Goal: Information Seeking & Learning: Learn about a topic

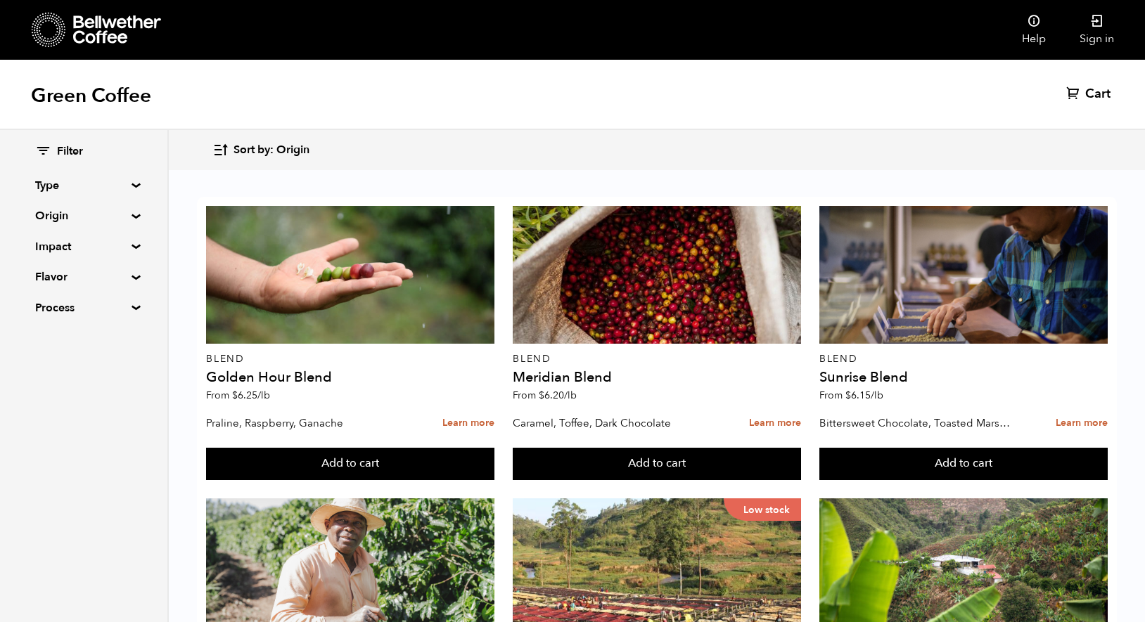
click at [79, 212] on summary "Origin" at bounding box center [83, 215] width 97 height 17
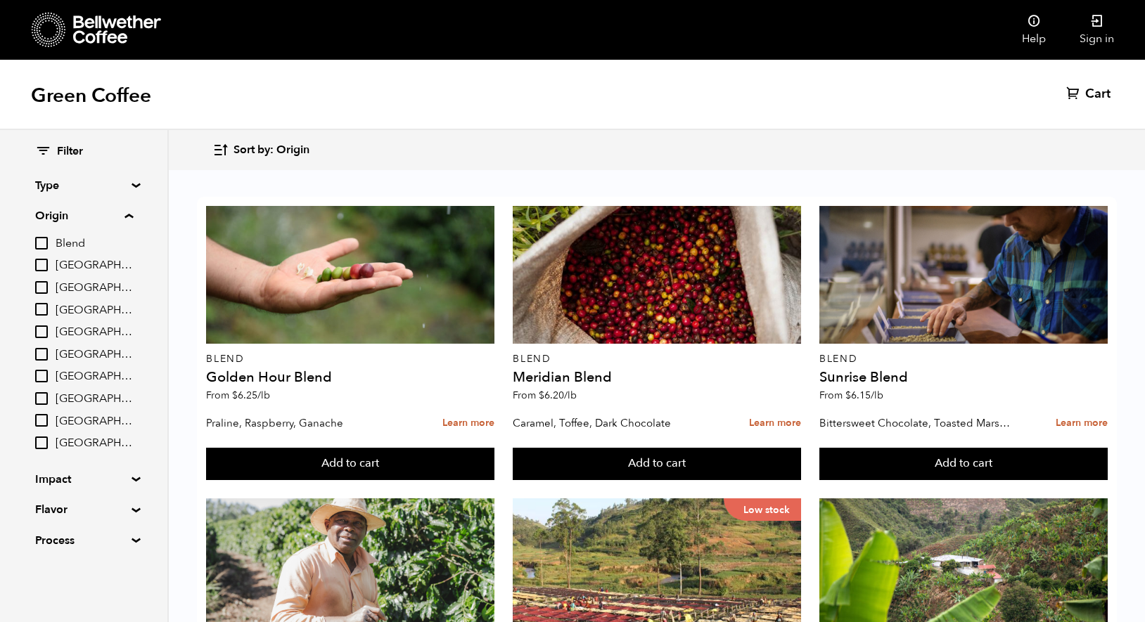
click at [41, 420] on input "[GEOGRAPHIC_DATA]" at bounding box center [41, 420] width 13 height 13
checkbox input "true"
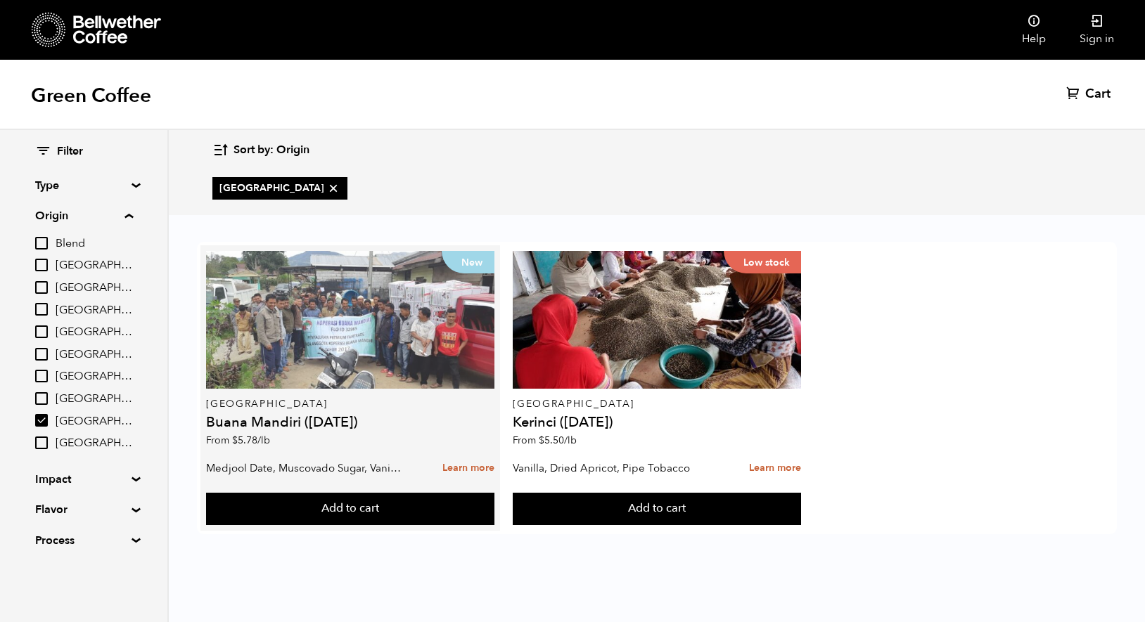
click at [371, 302] on div "New" at bounding box center [350, 320] width 288 height 138
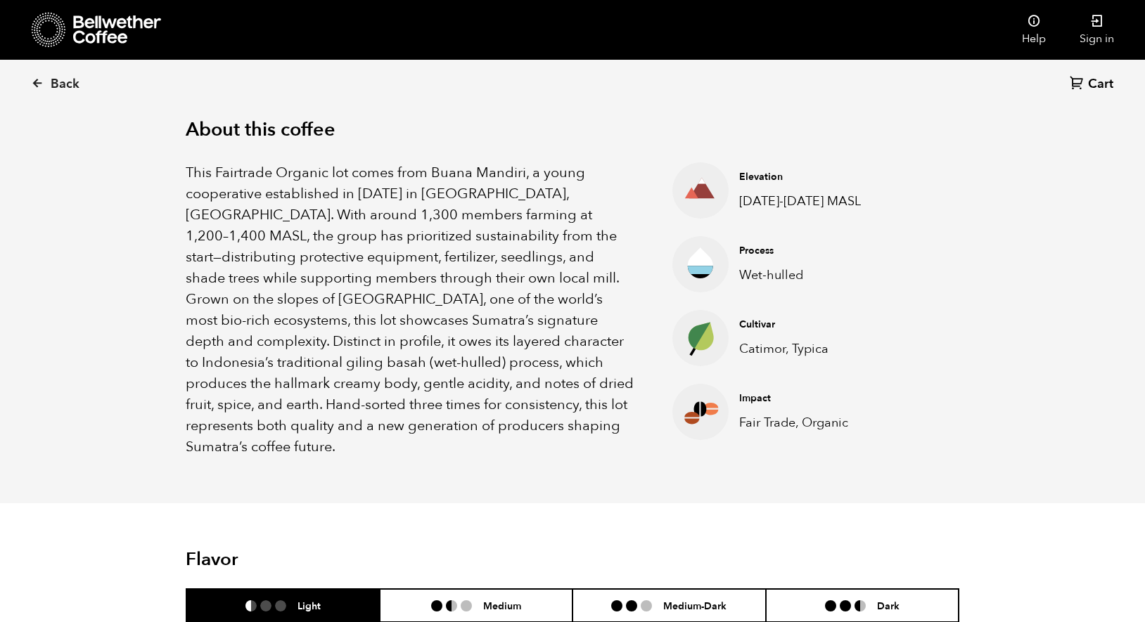
scroll to position [442, 0]
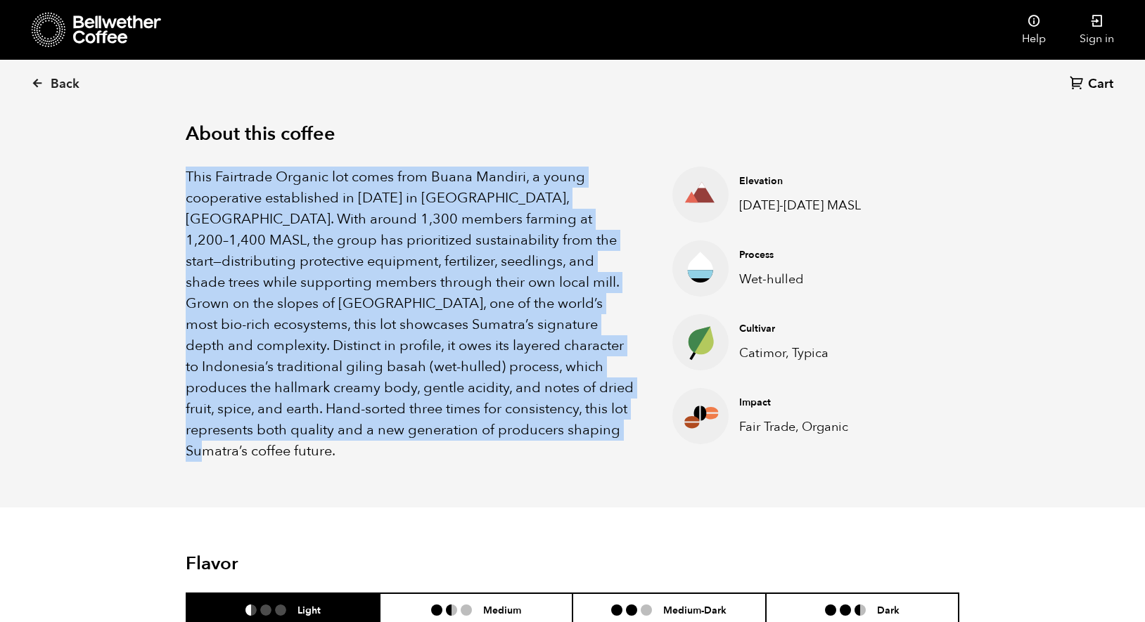
drag, startPoint x: 460, startPoint y: 430, endPoint x: 165, endPoint y: 177, distance: 389.1
click at [165, 177] on div "About this coffee This Fairtrade Organic lot comes from Buana Mandiri, a young …" at bounding box center [573, 292] width 844 height 430
copy p "This Fairtrade Organic lot comes from Buana Mandiri, a young cooperative establ…"
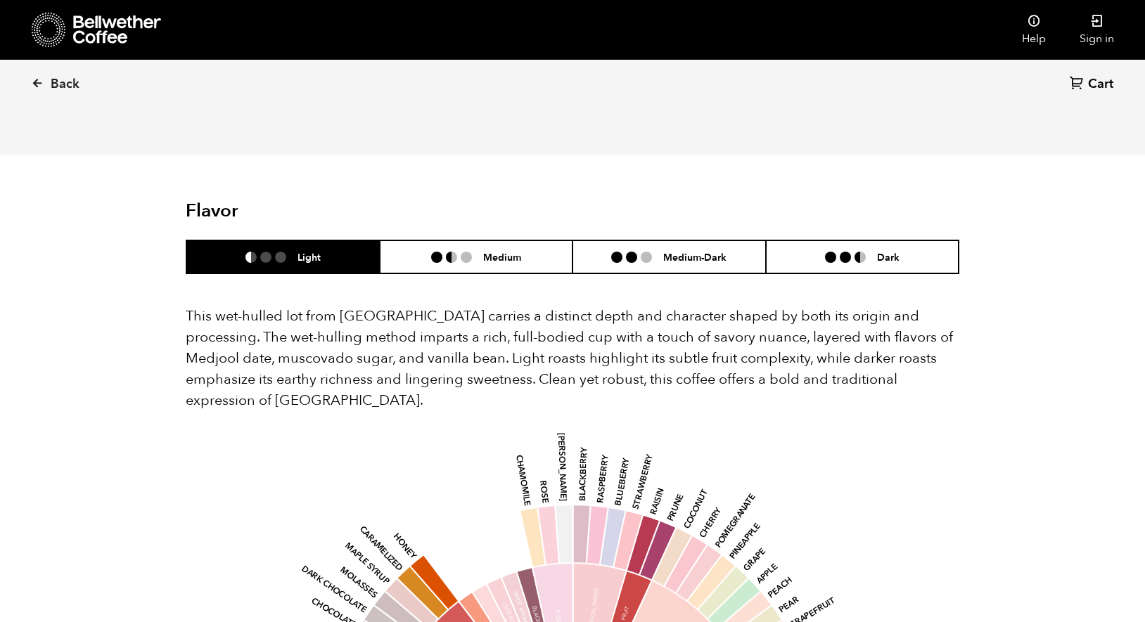
scroll to position [796, 0]
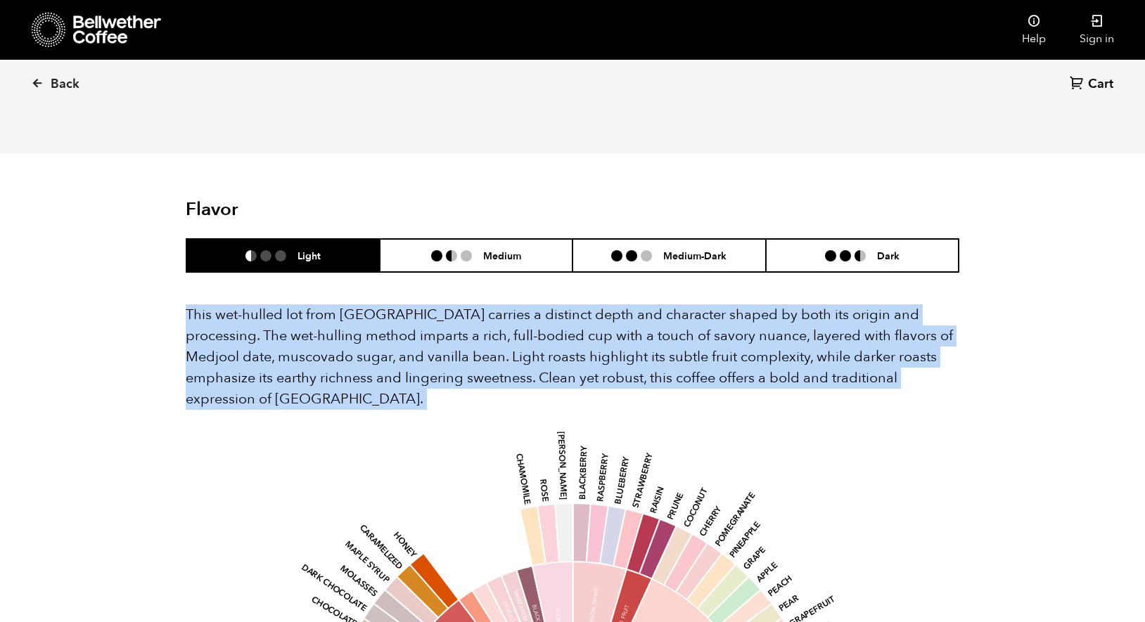
drag, startPoint x: 180, startPoint y: 286, endPoint x: 1021, endPoint y: 411, distance: 849.9
click at [1021, 411] on div "Back Cart (0) Item 2 of 5 Arrow Left Arrow Right item 0 item 1 item 2 item 3 it…" at bounding box center [572, 398] width 1145 height 2221
copy div "This wet-hulled lot from Sumatra carries a distinct depth and character shaped …"
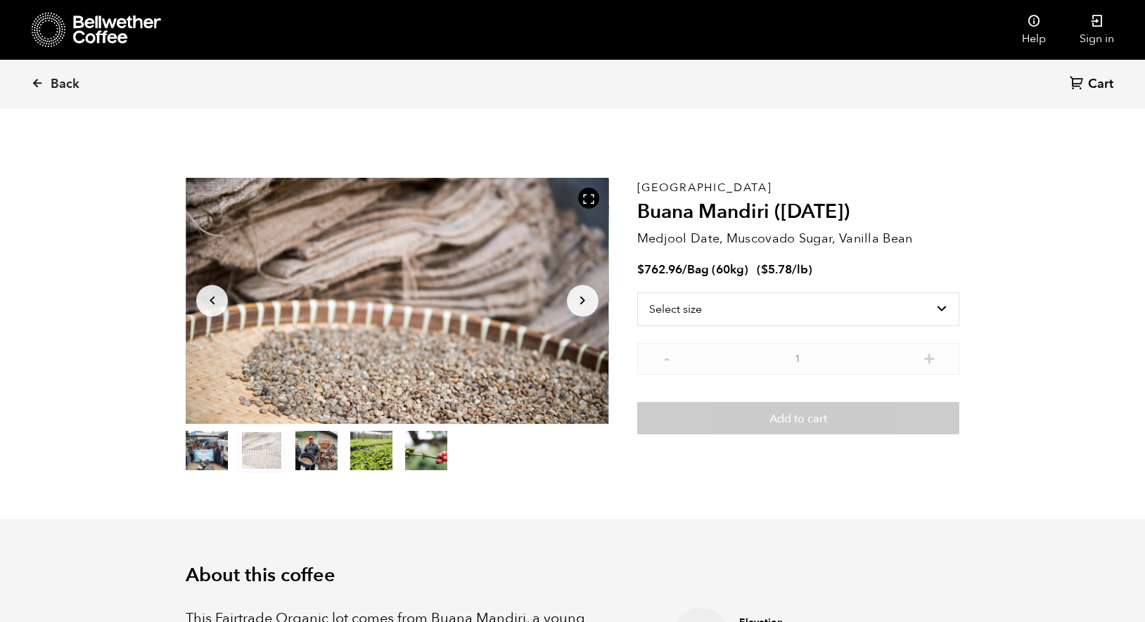
scroll to position [328, 0]
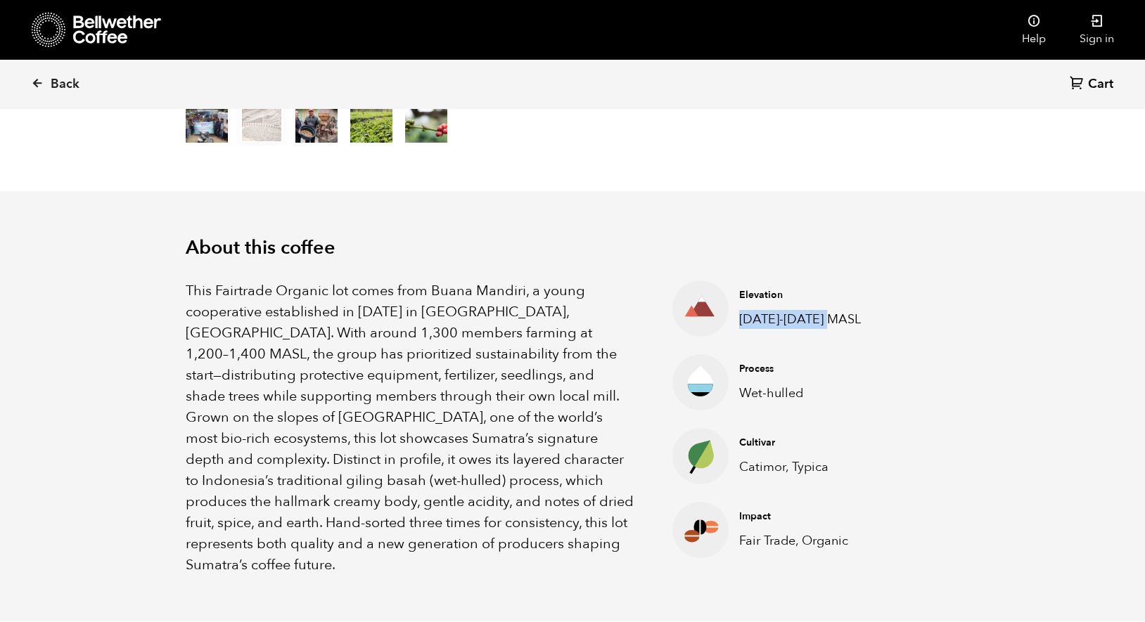
drag, startPoint x: 841, startPoint y: 316, endPoint x: 742, endPoint y: 316, distance: 98.5
click at [742, 316] on p "1200-1400 MASL" at bounding box center [806, 319] width 134 height 19
copy p "1200-1400 MASL"
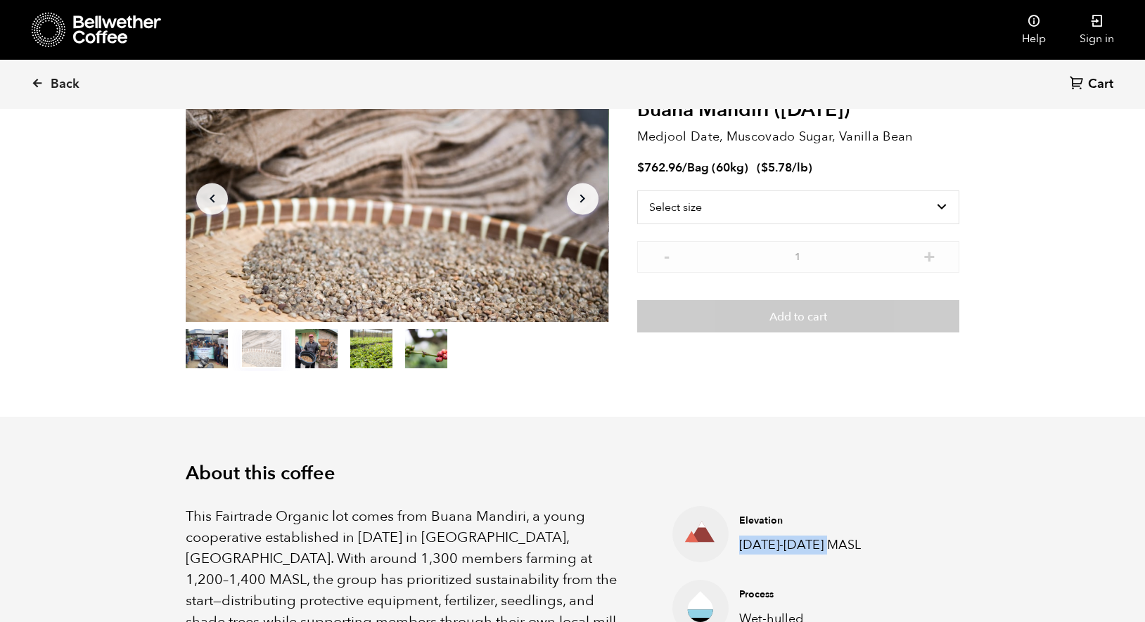
scroll to position [0, 0]
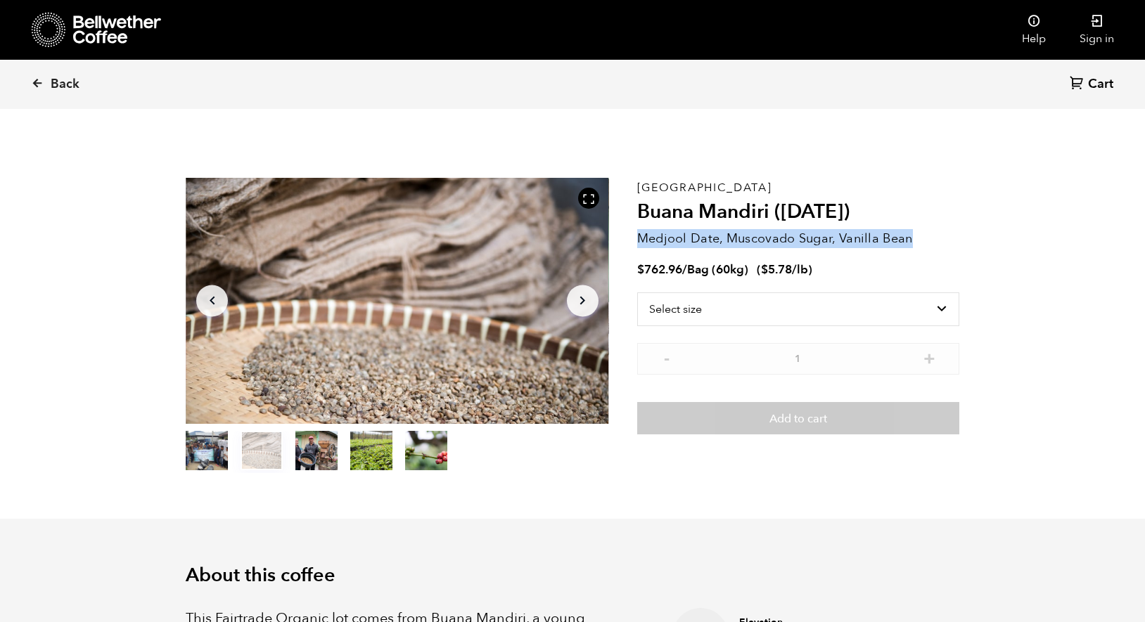
drag, startPoint x: 926, startPoint y: 248, endPoint x: 639, endPoint y: 232, distance: 286.7
click at [639, 232] on p "Medjool Date, Muscovado Sugar, Vanilla Bean" at bounding box center [798, 238] width 322 height 19
copy p "Medjool Date, Muscovado Sugar, Vanilla Bean"
click at [70, 87] on span "Back" at bounding box center [65, 84] width 29 height 17
